Goal: Task Accomplishment & Management: Use online tool/utility

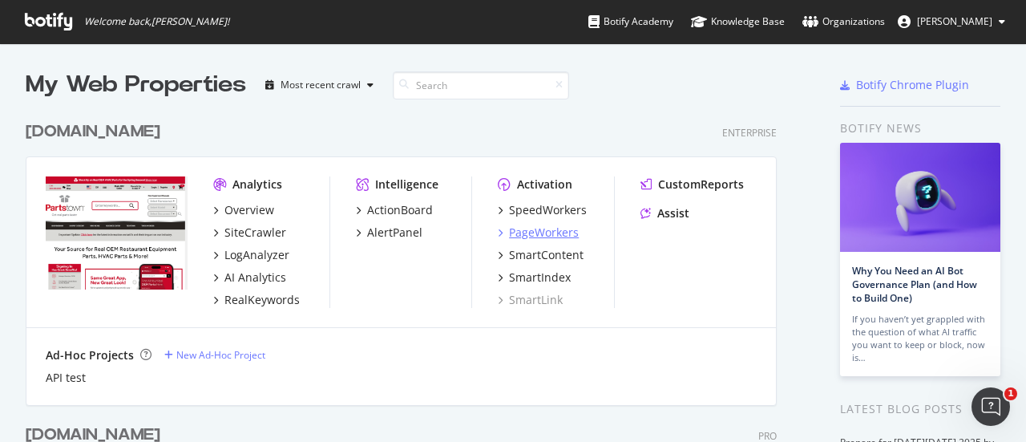
click at [564, 232] on div "PageWorkers" at bounding box center [544, 232] width 70 height 16
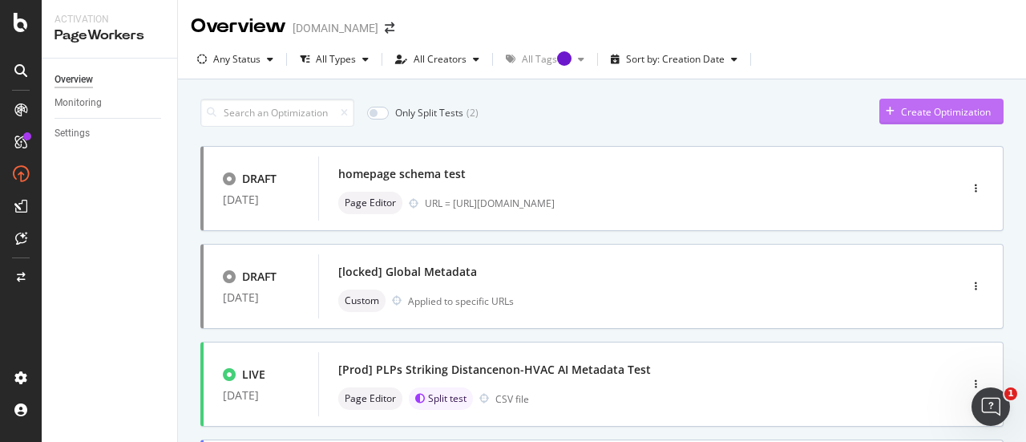
click at [909, 110] on div "Create Optimization" at bounding box center [946, 112] width 90 height 14
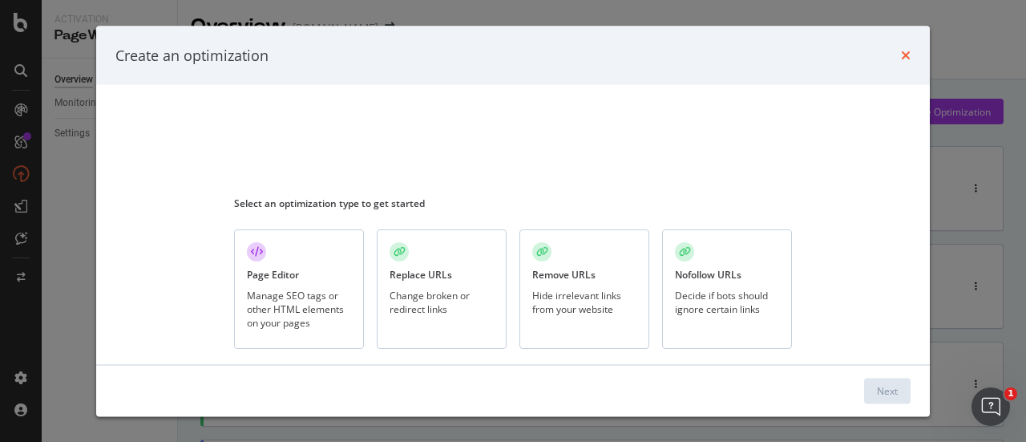
click at [908, 54] on icon "times" at bounding box center [906, 55] width 10 height 13
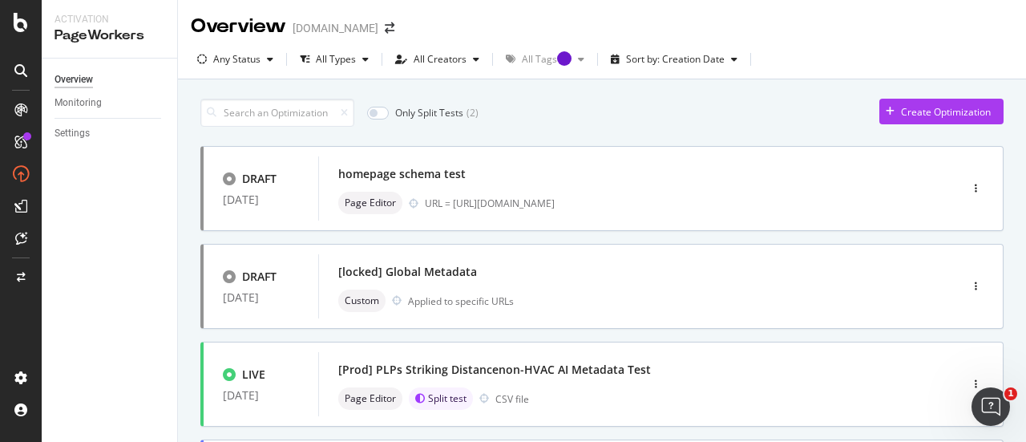
click at [837, 30] on div "Overview partstown.com" at bounding box center [602, 20] width 848 height 40
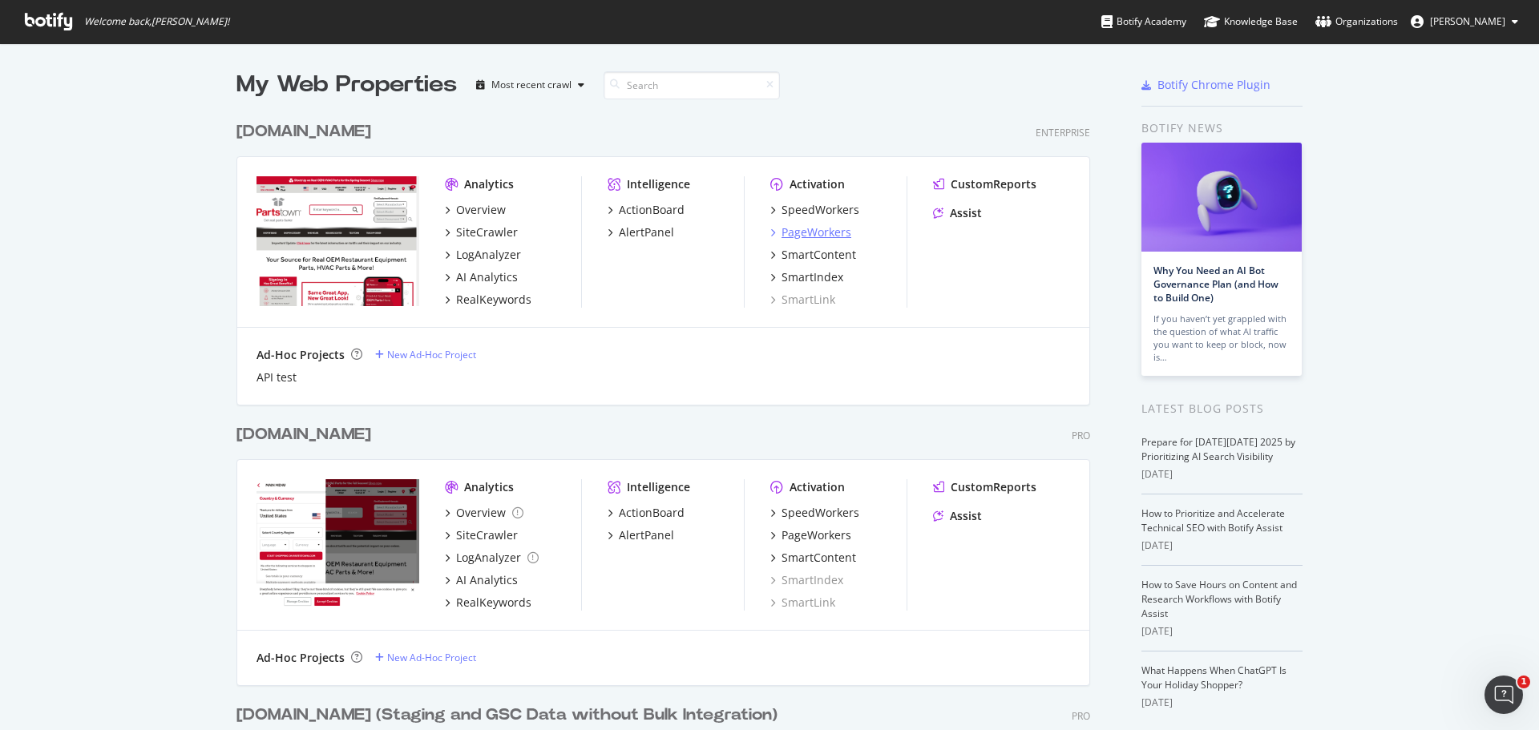
click at [781, 224] on div "PageWorkers" at bounding box center [816, 232] width 70 height 16
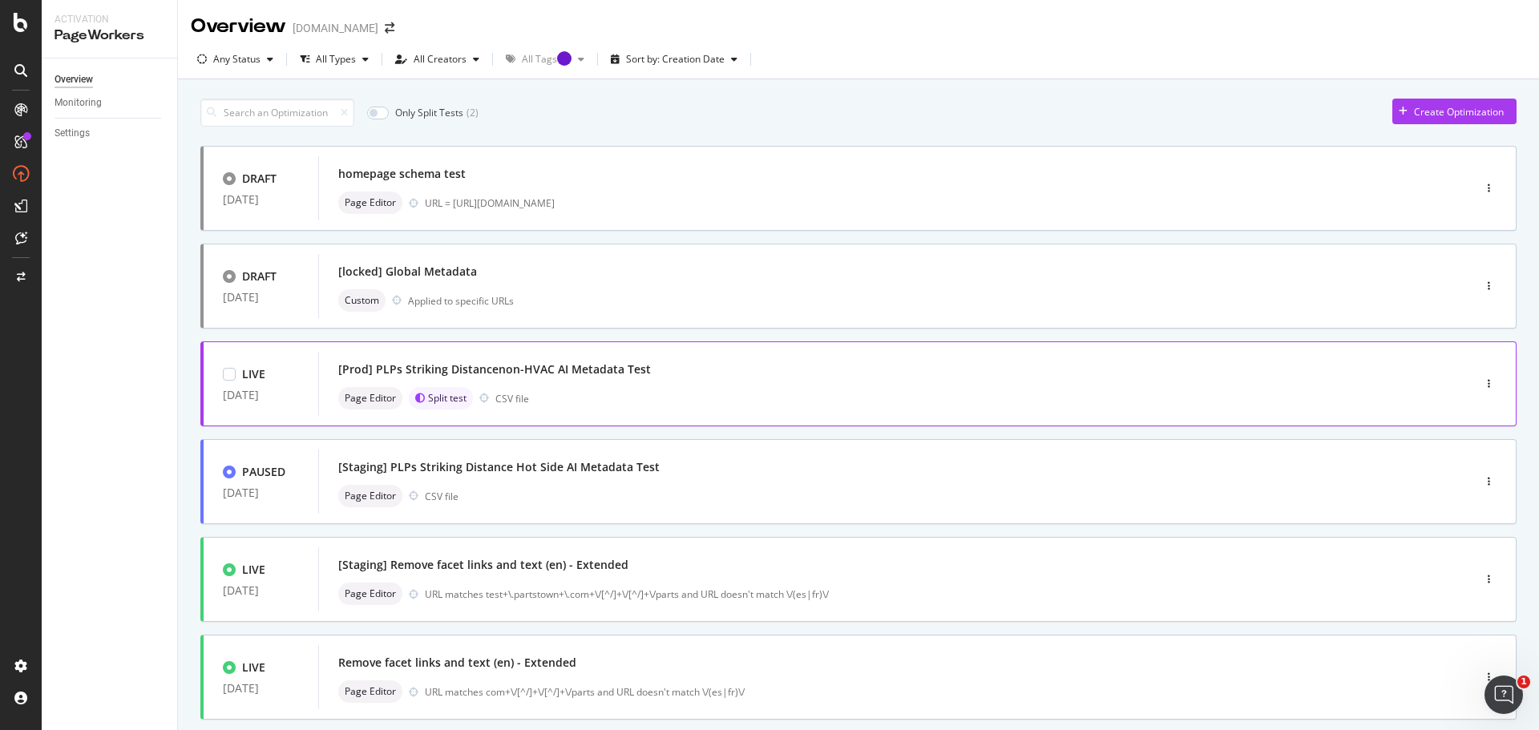
click at [811, 382] on div "[Prod] PLPs Striking Distancenon-HVAC AI Metadata Test Page Editor Split test C…" at bounding box center [871, 383] width 1066 height 51
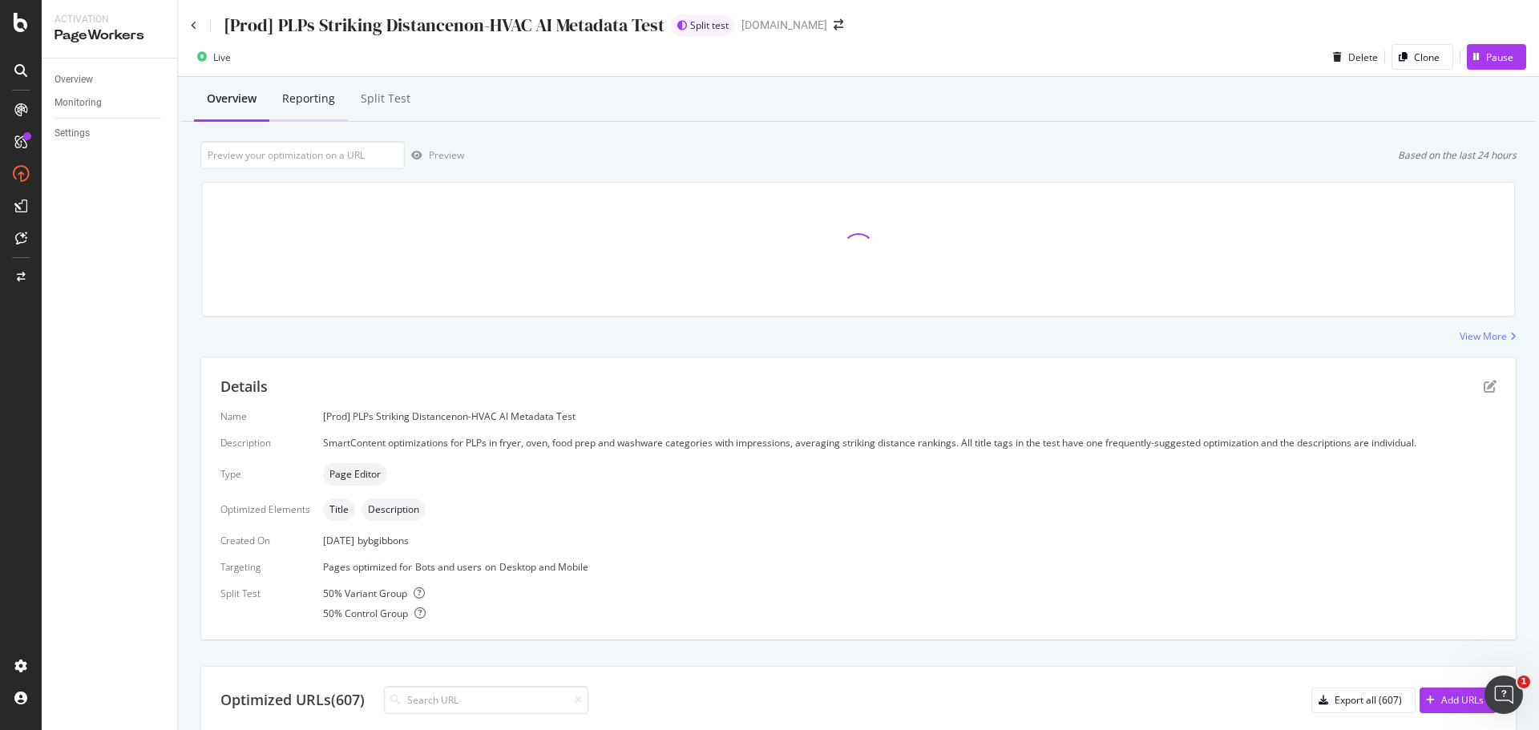
click at [333, 97] on div "Reporting" at bounding box center [308, 99] width 53 height 16
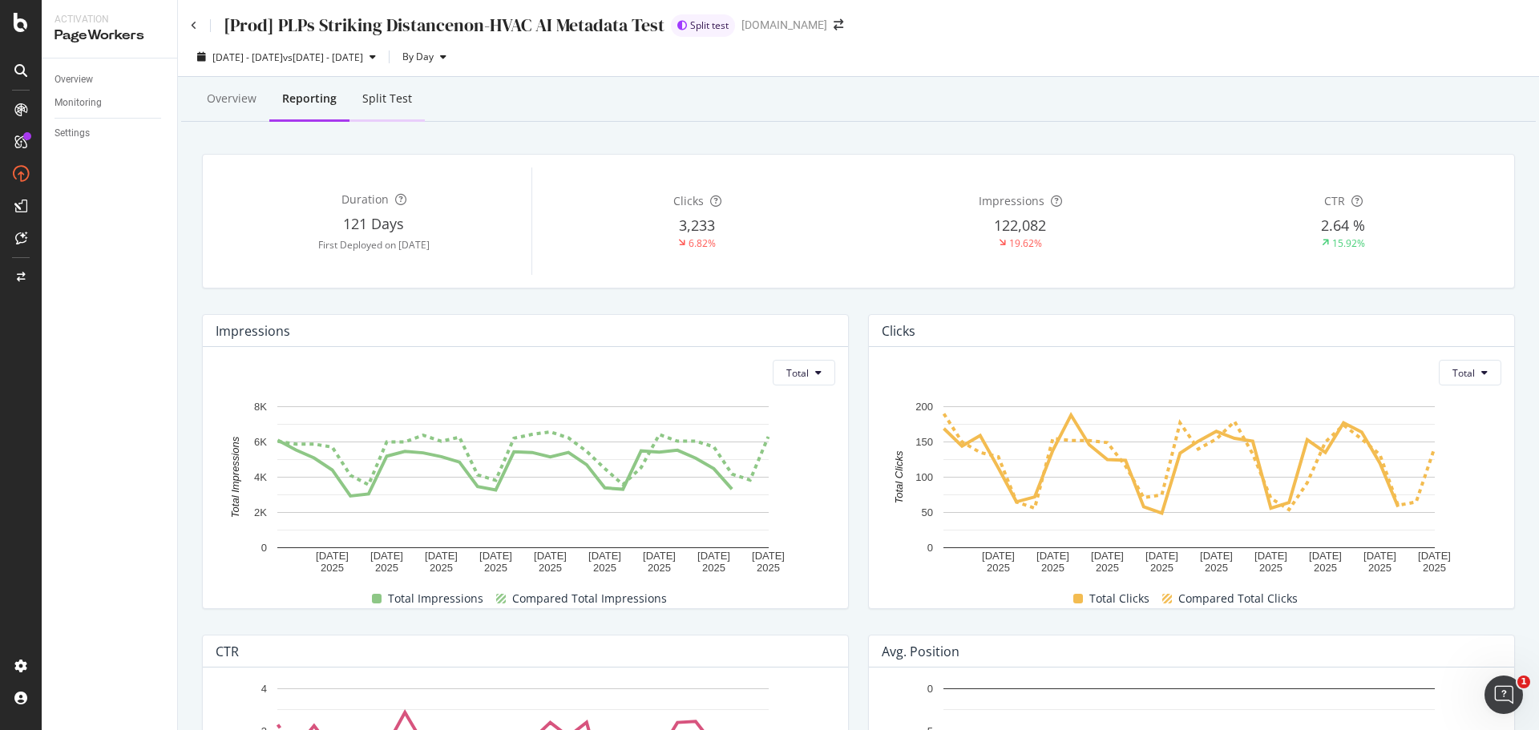
click at [375, 103] on div "Split Test" at bounding box center [387, 99] width 50 height 16
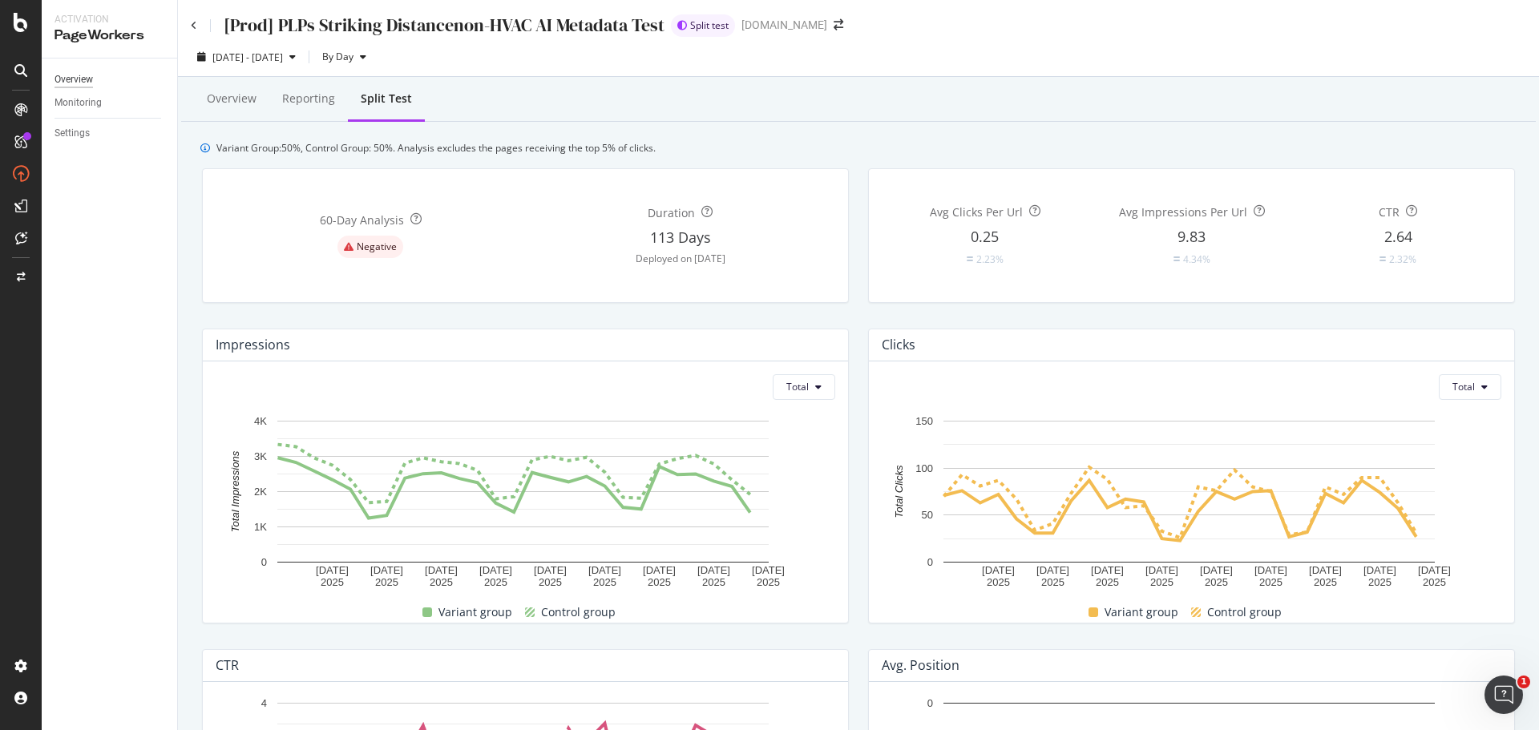
click at [89, 81] on div "Overview" at bounding box center [73, 79] width 38 height 17
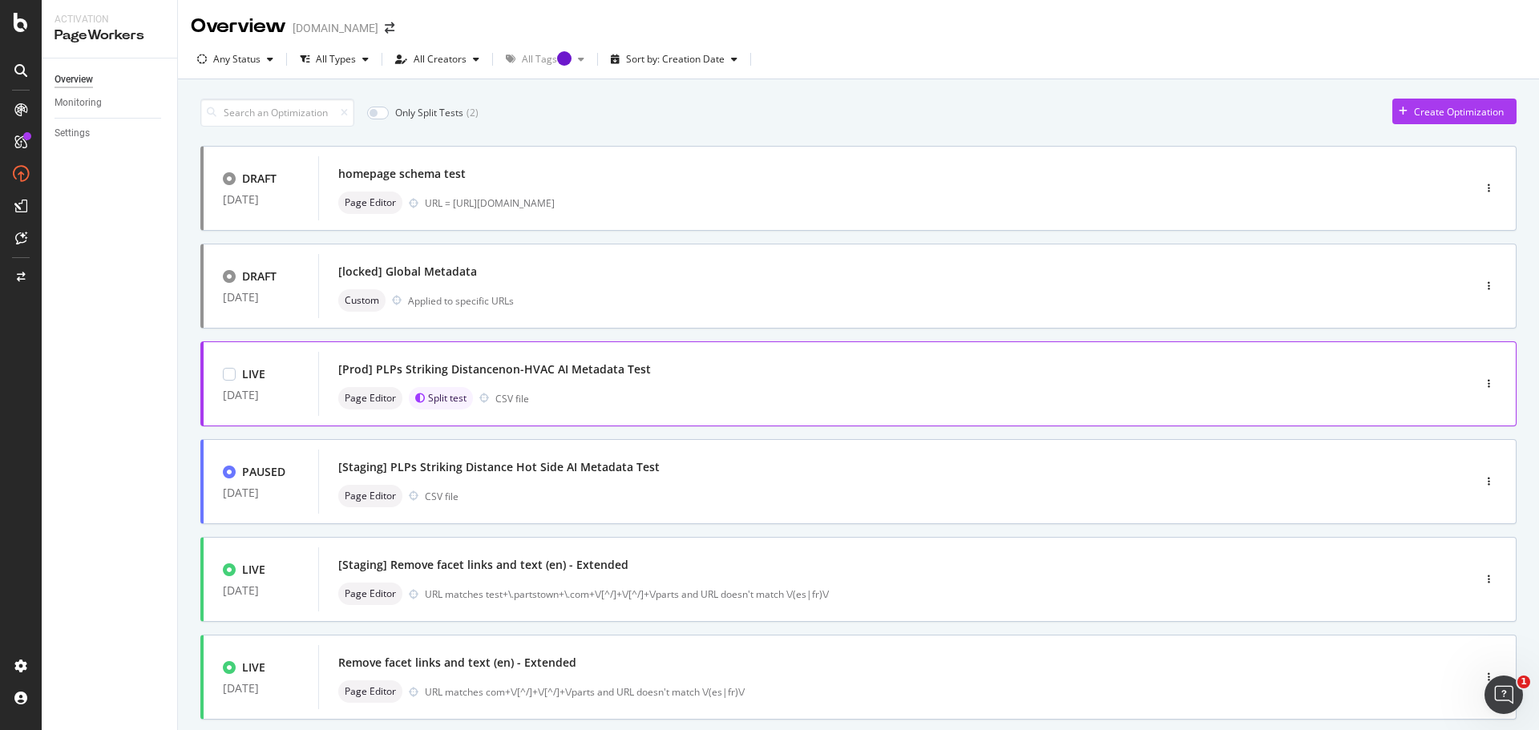
click at [712, 377] on div "[Prod] PLPs Striking Distancenon-HVAC AI Metadata Test" at bounding box center [871, 369] width 1066 height 22
click at [232, 376] on div at bounding box center [229, 374] width 13 height 13
click at [782, 373] on div "[Prod] PLPs Striking Distancenon-HVAC AI Metadata Test" at bounding box center [898, 369] width 1120 height 22
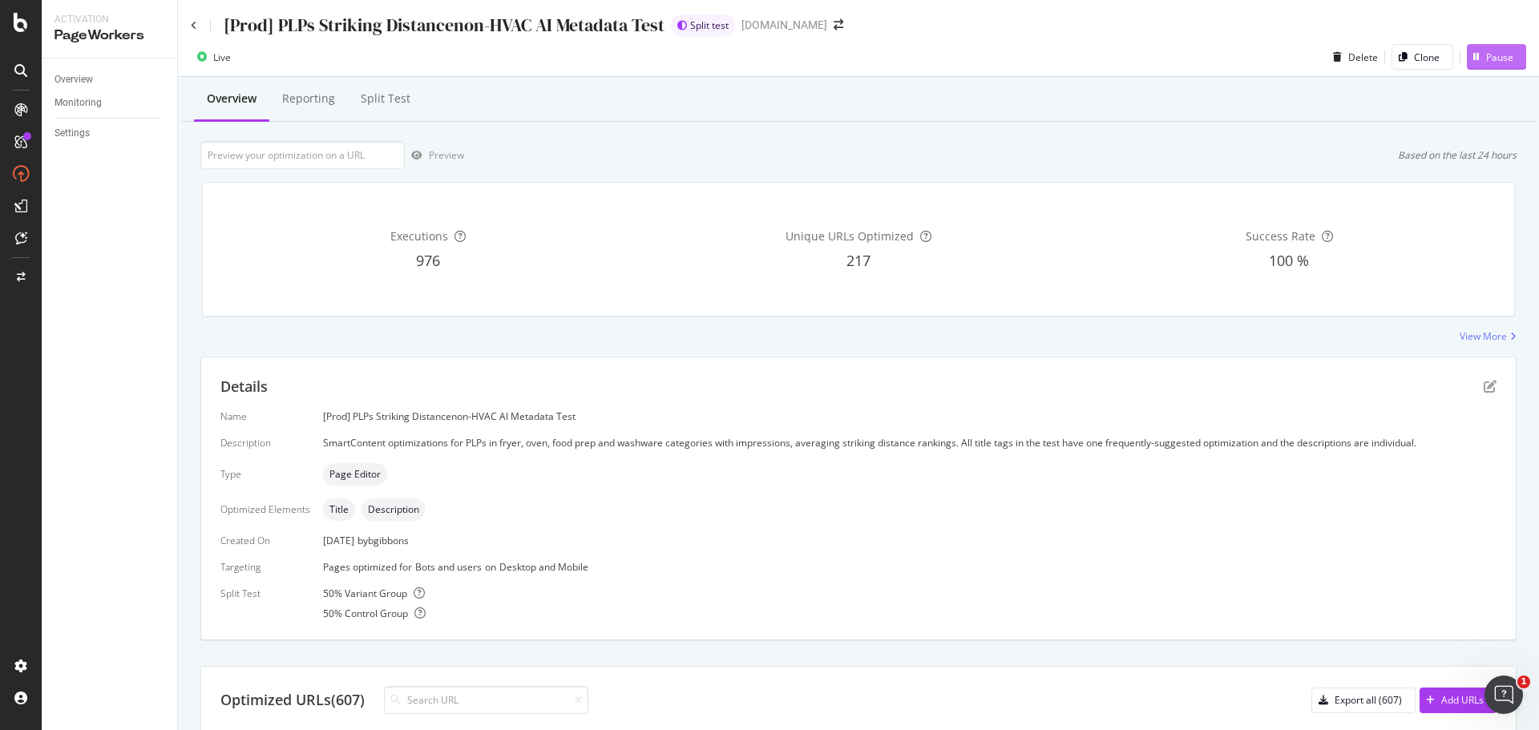
click at [1488, 56] on div "Pause" at bounding box center [1499, 57] width 27 height 14
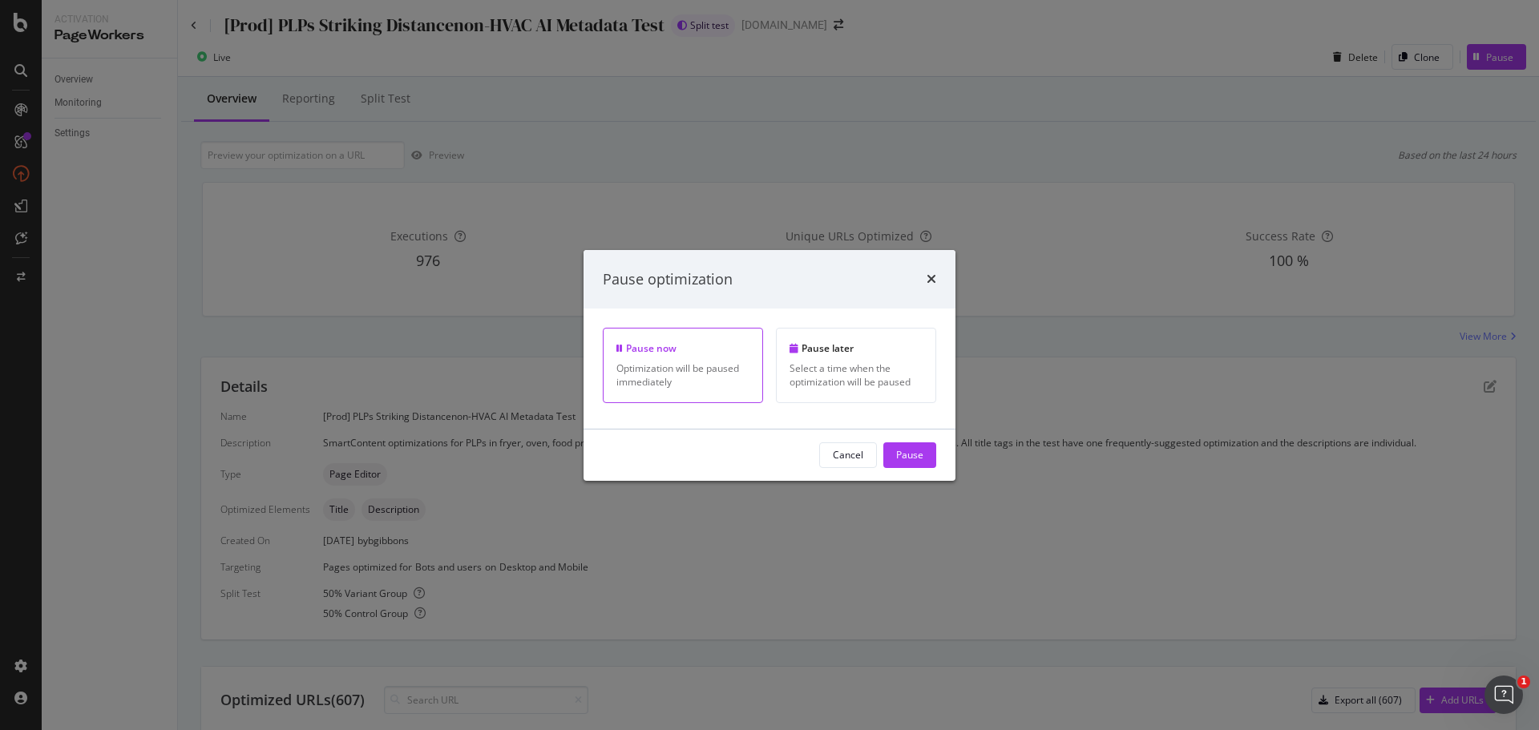
drag, startPoint x: 916, startPoint y: 458, endPoint x: 926, endPoint y: 458, distance: 9.6
click at [918, 458] on div "Pause" at bounding box center [909, 455] width 27 height 14
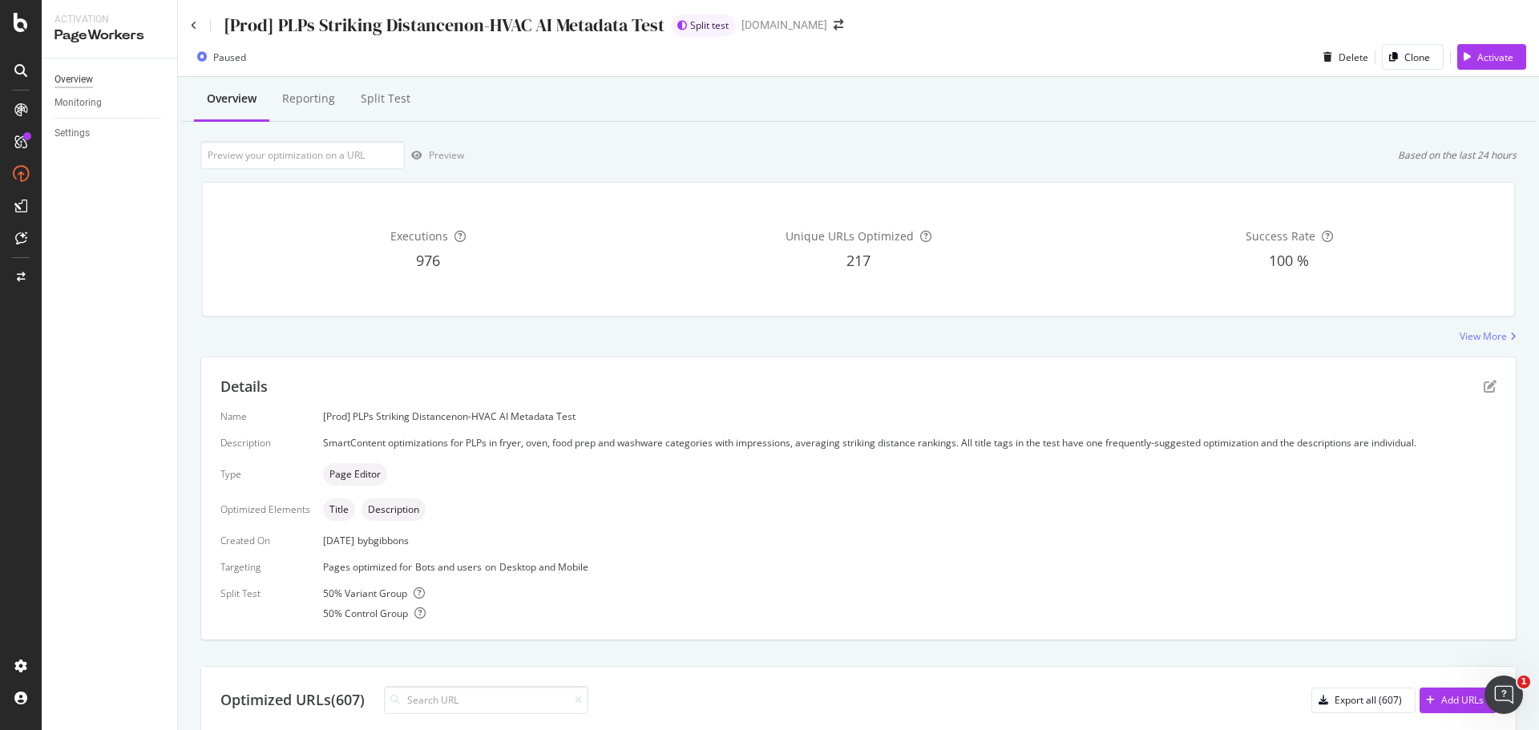
type textarea "e"
click at [68, 71] on div "Overview" at bounding box center [115, 79] width 123 height 23
click at [84, 79] on div "Overview" at bounding box center [73, 79] width 38 height 17
